Goal: Transaction & Acquisition: Obtain resource

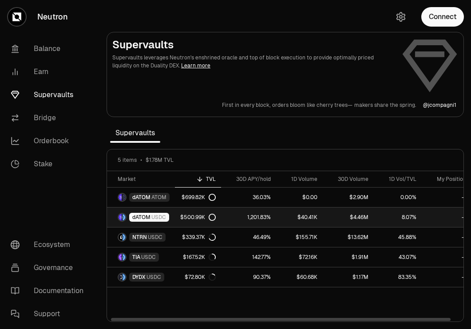
click at [180, 214] on div "$500.99K" at bounding box center [197, 217] width 35 height 7
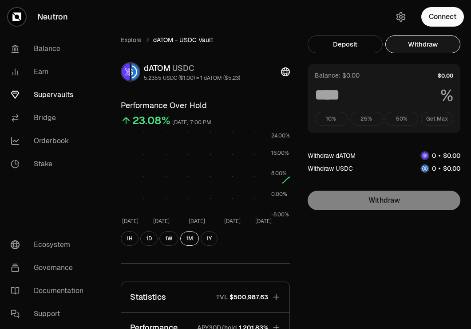
click at [418, 43] on button "Withdraw" at bounding box center [422, 44] width 75 height 18
click at [435, 117] on div "10% 25% 50% Get Max" at bounding box center [384, 119] width 138 height 14
click at [452, 17] on button "Connect" at bounding box center [442, 17] width 43 height 20
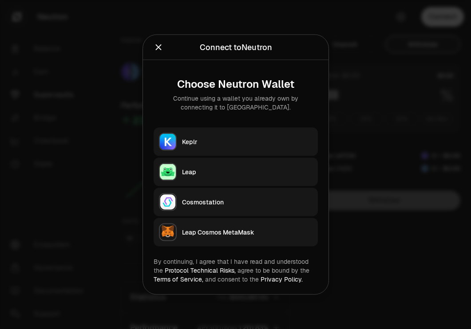
click at [238, 131] on button "Keplr" at bounding box center [236, 142] width 164 height 28
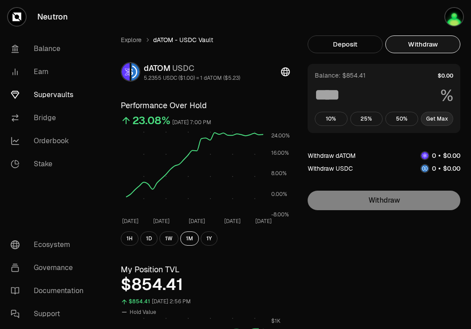
click at [439, 117] on button "Get Max" at bounding box center [437, 119] width 33 height 14
type input "***"
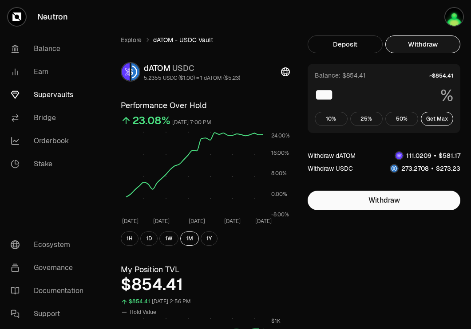
click at [48, 94] on link "Supervaults" at bounding box center [50, 94] width 92 height 23
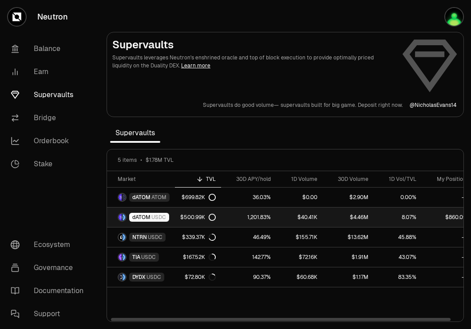
click at [138, 221] on div "dATOM USDC" at bounding box center [149, 217] width 40 height 9
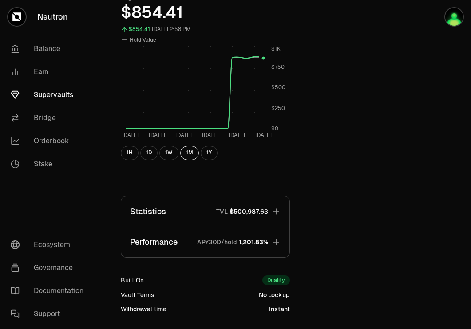
scroll to position [271, 0]
